Goal: Transaction & Acquisition: Purchase product/service

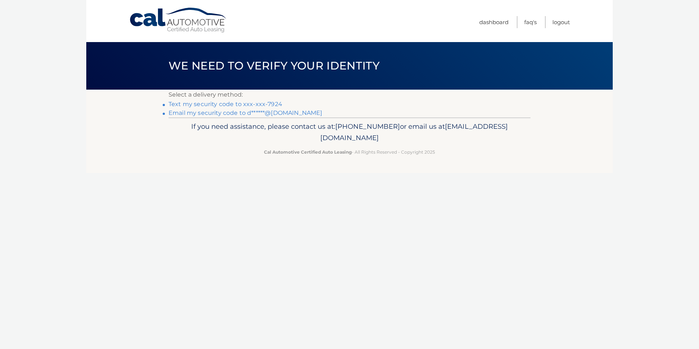
click at [236, 104] on link "Text my security code to xxx-xxx-7924" at bounding box center [225, 103] width 114 height 7
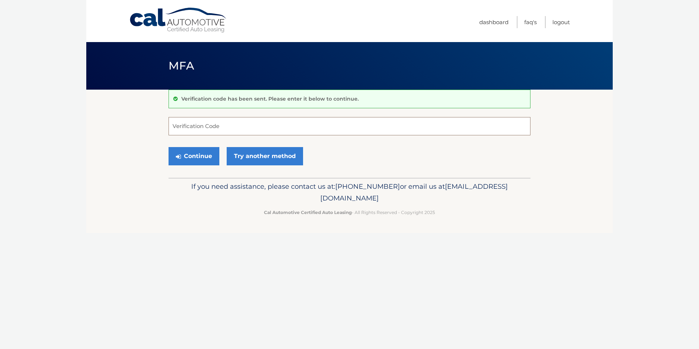
click at [218, 128] on input "Verification Code" at bounding box center [349, 126] width 362 height 18
type input "564356"
click at [196, 157] on button "Continue" at bounding box center [193, 156] width 51 height 18
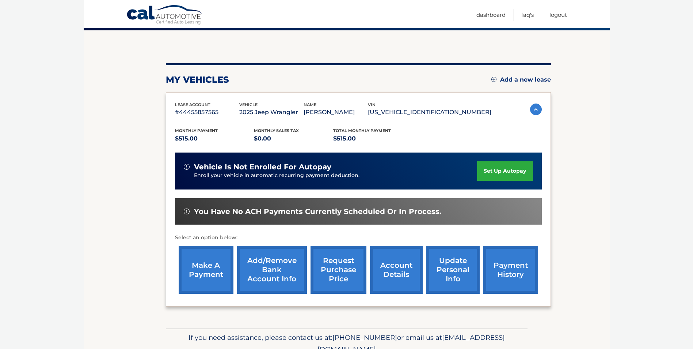
scroll to position [73, 0]
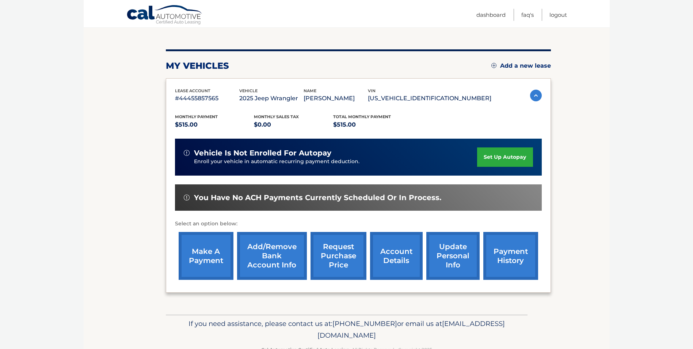
click at [207, 254] on link "make a payment" at bounding box center [206, 256] width 55 height 48
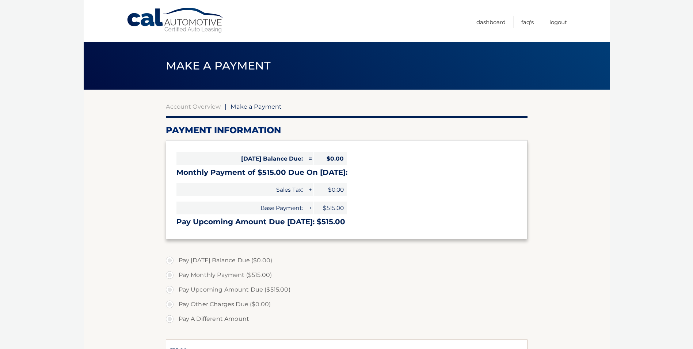
select select "OTIzZWI4MTYtNTkwMS00Yzc4LWEyNTgtYmMyOTE0NmFkY2Fj"
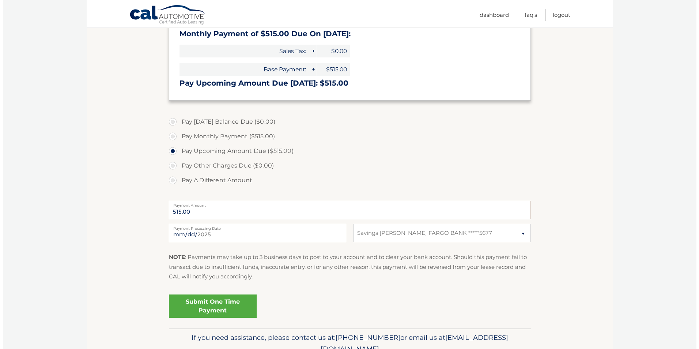
scroll to position [146, 0]
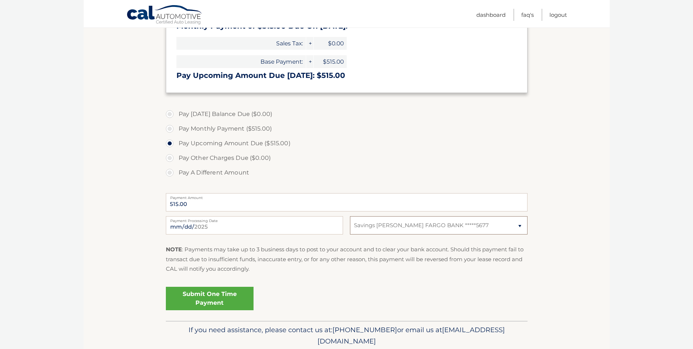
click at [404, 230] on select "Select Bank Account Savings [PERSON_NAME] FARGO BANK *****5677" at bounding box center [438, 225] width 177 height 18
click at [350, 216] on select "Select Bank Account Savings [PERSON_NAME] FARGO BANK *****5677" at bounding box center [438, 225] width 177 height 18
click at [202, 300] on link "Submit One Time Payment" at bounding box center [210, 297] width 88 height 23
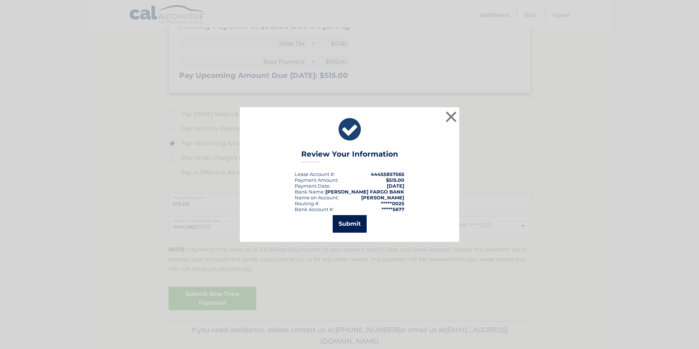
click at [351, 223] on button "Submit" at bounding box center [350, 224] width 34 height 18
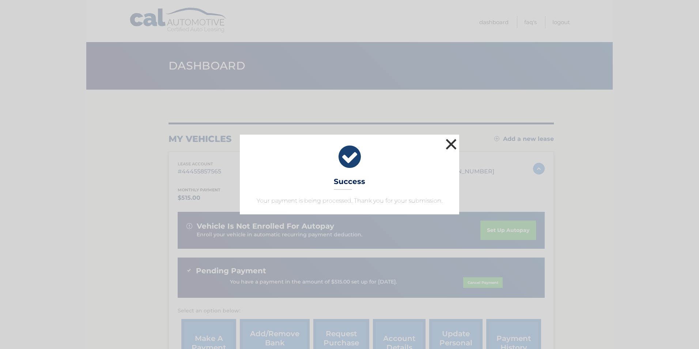
click at [453, 143] on button "×" at bounding box center [451, 144] width 15 height 15
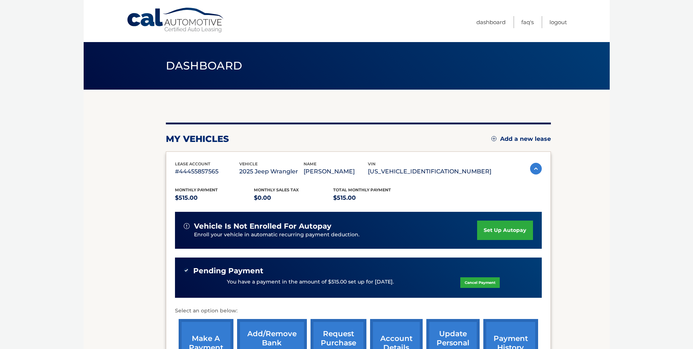
click at [506, 228] on link "set up autopay" at bounding box center [505, 229] width 56 height 19
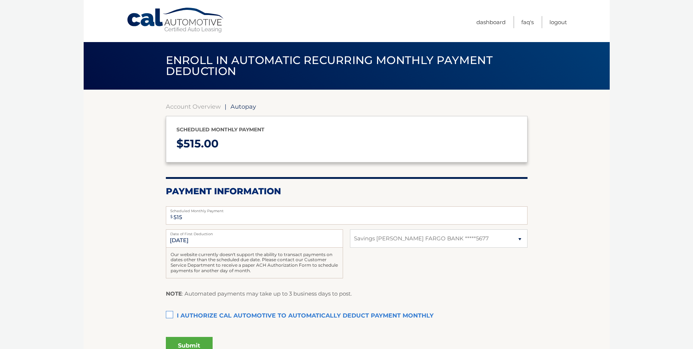
select select "OTIzZWI4MTYtNTkwMS00Yzc4LWEyNTgtYmMyOTE0NmFkY2Fj"
